Goal: Task Accomplishment & Management: Use online tool/utility

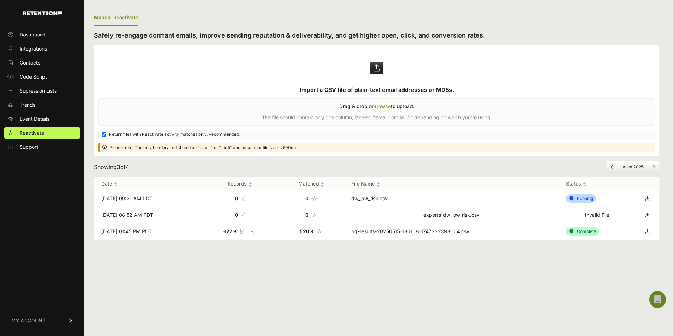
click at [362, 117] on label at bounding box center [376, 100] width 565 height 111
click at [0, 0] on input "file" at bounding box center [0, 0] width 0 height 0
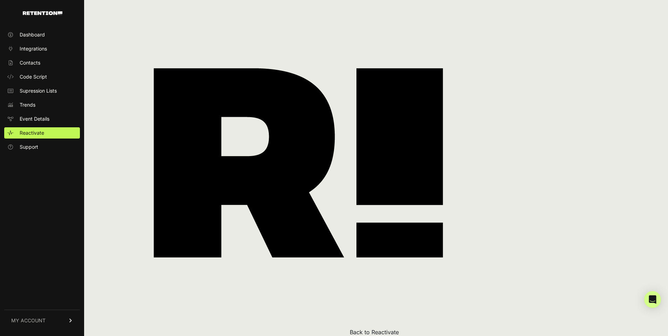
scroll to position [56, 0]
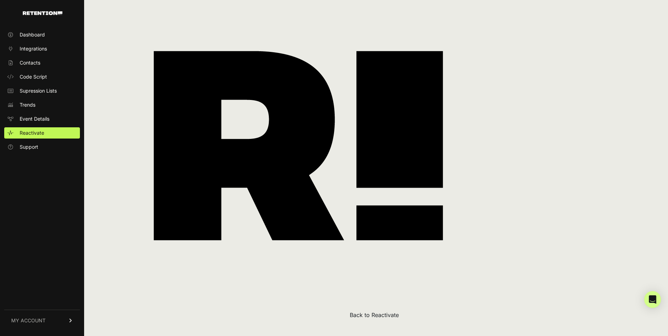
click at [360, 314] on button "Back to Reactivate" at bounding box center [374, 315] width 49 height 8
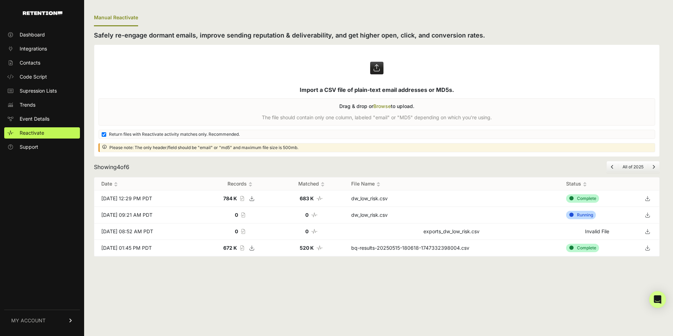
click at [646, 198] on icon at bounding box center [648, 198] width 10 height 11
